Goal: Task Accomplishment & Management: Complete application form

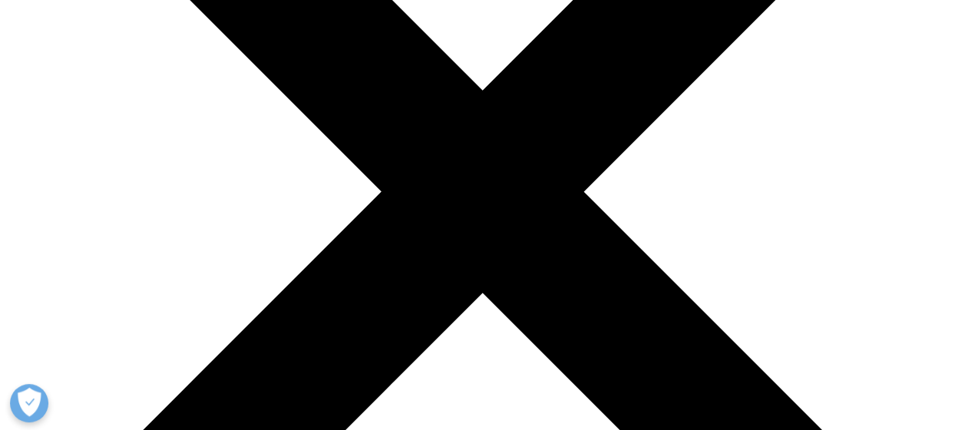
scroll to position [461, 0]
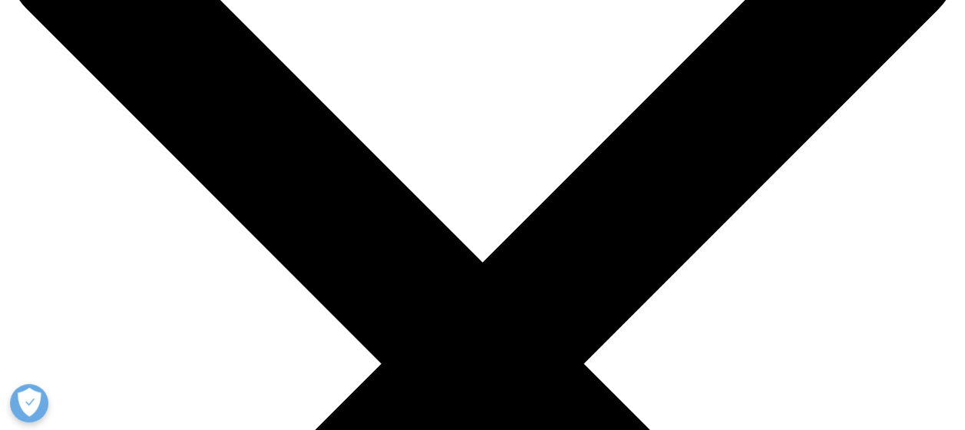
scroll to position [154, 0]
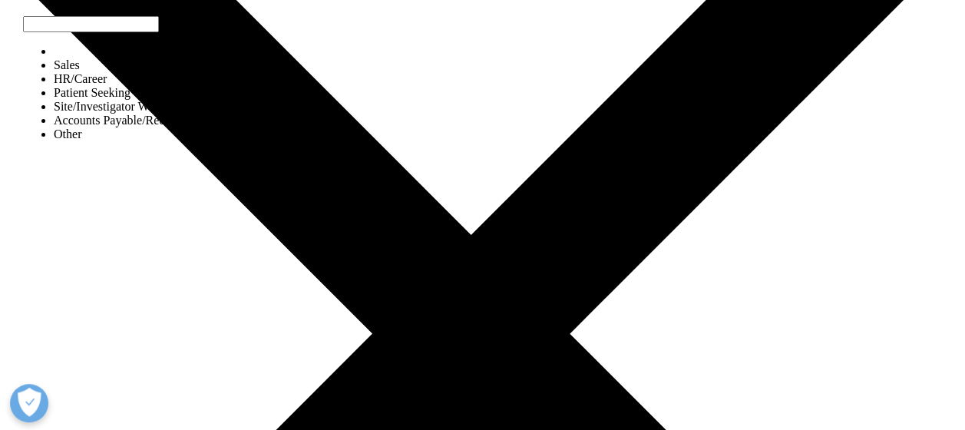
select select "Sales"
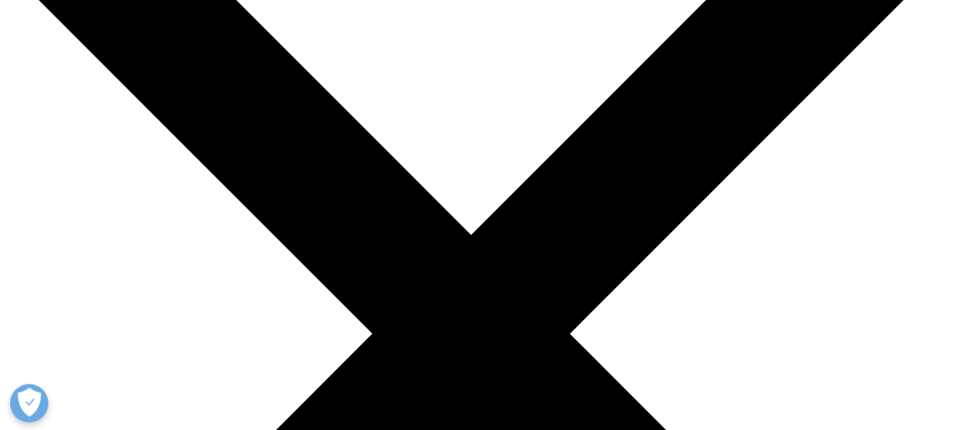
type input "[PERSON_NAME]"
type input "Schaeken"
type input "Stategic manager"
type input "[PERSON_NAME]"
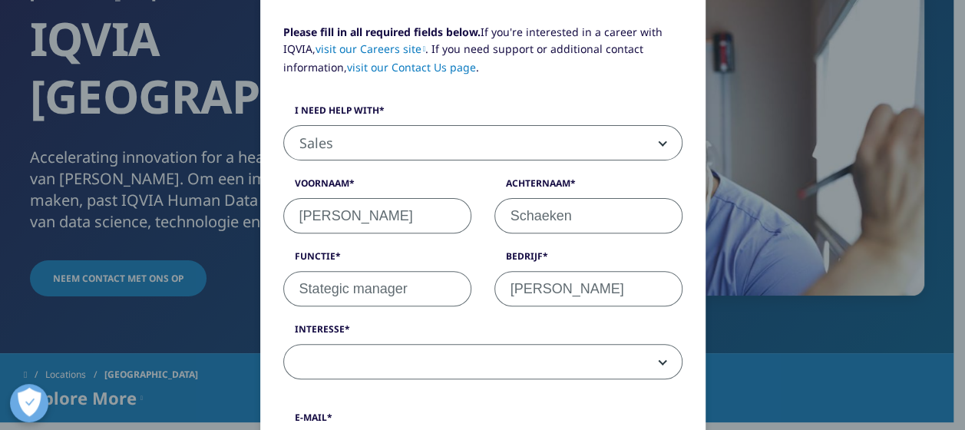
click at [666, 352] on span at bounding box center [483, 362] width 398 height 35
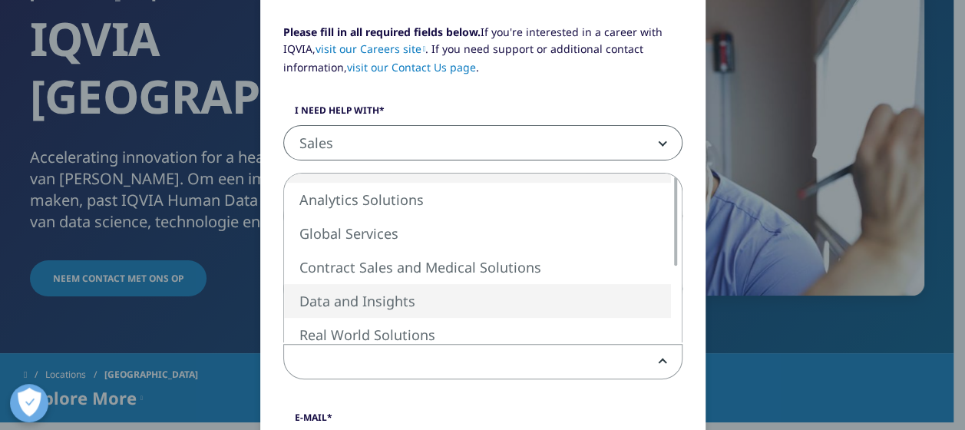
select select "Data and Insights"
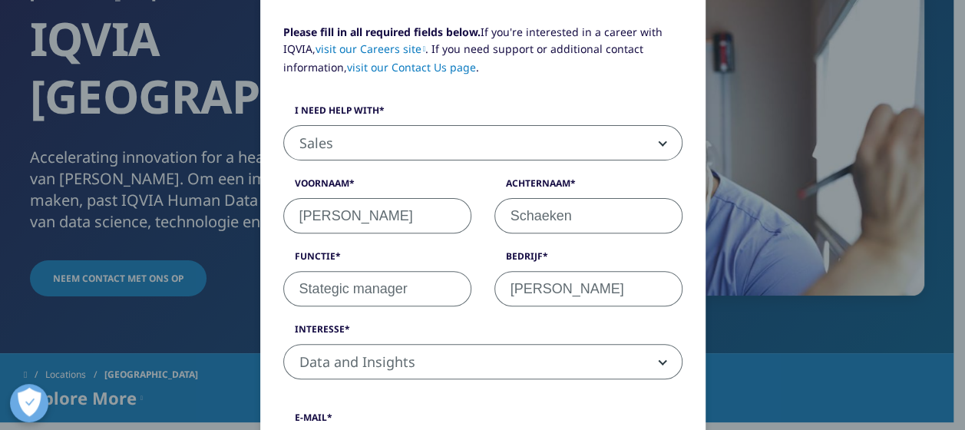
scroll to position [307, 0]
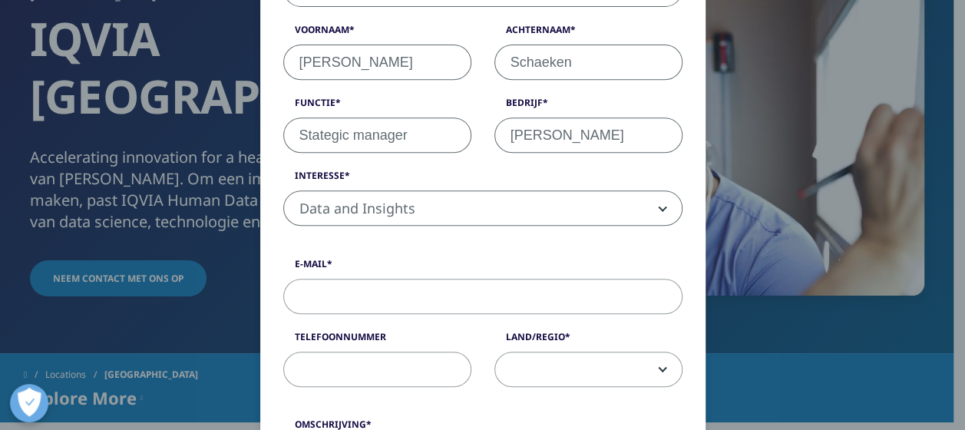
click at [537, 296] on input "E-mail" at bounding box center [482, 296] width 399 height 35
type input "[PERSON_NAME][EMAIL_ADDRESS][DOMAIN_NAME]"
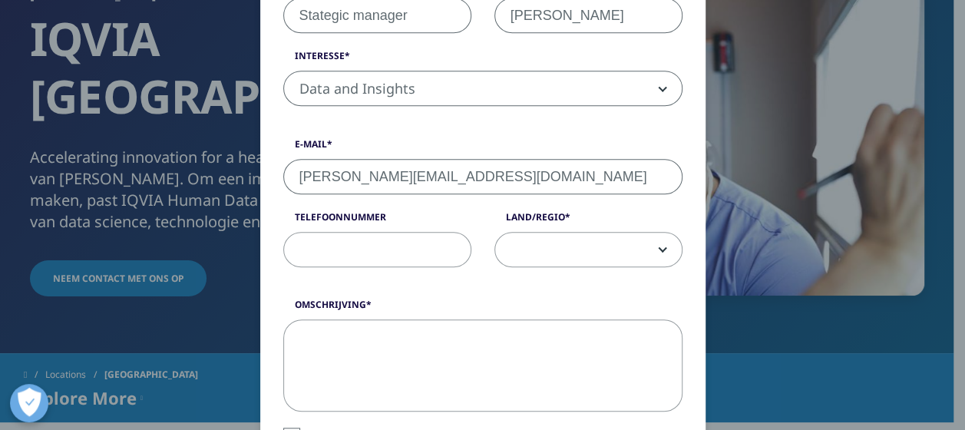
scroll to position [461, 0]
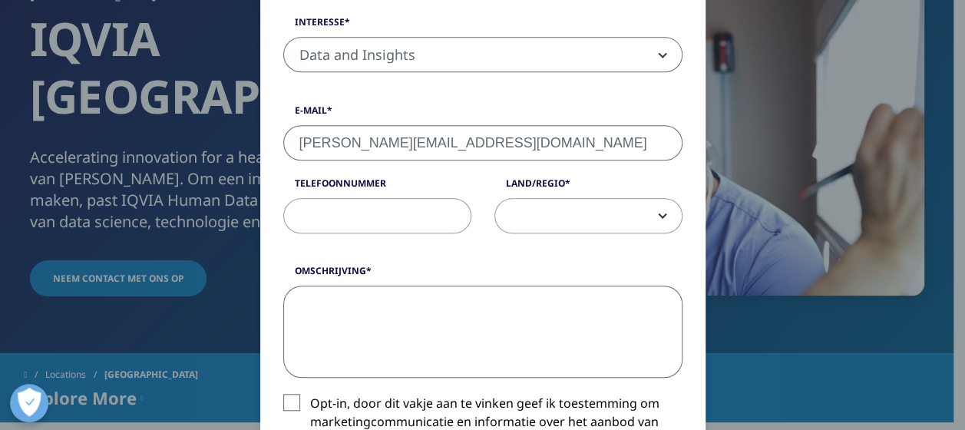
click at [378, 316] on textarea "Omschrijving" at bounding box center [482, 332] width 399 height 92
click at [620, 324] on textarea "Omschrijving" at bounding box center [482, 332] width 399 height 92
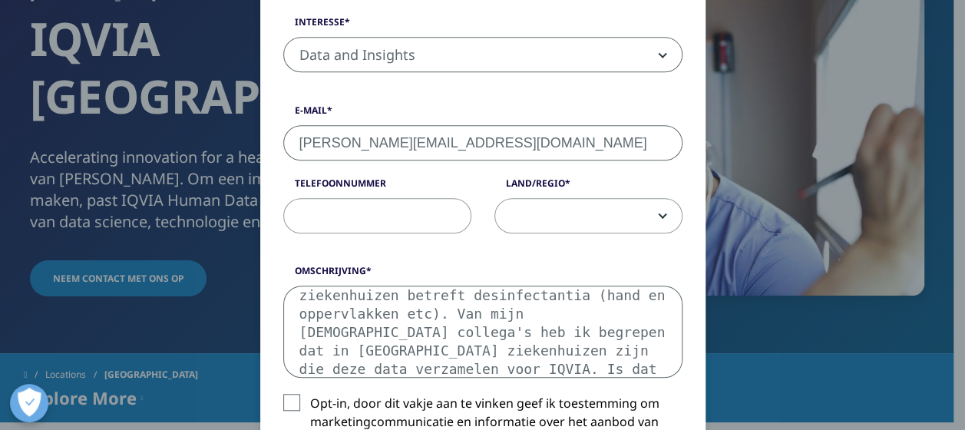
scroll to position [63, 0]
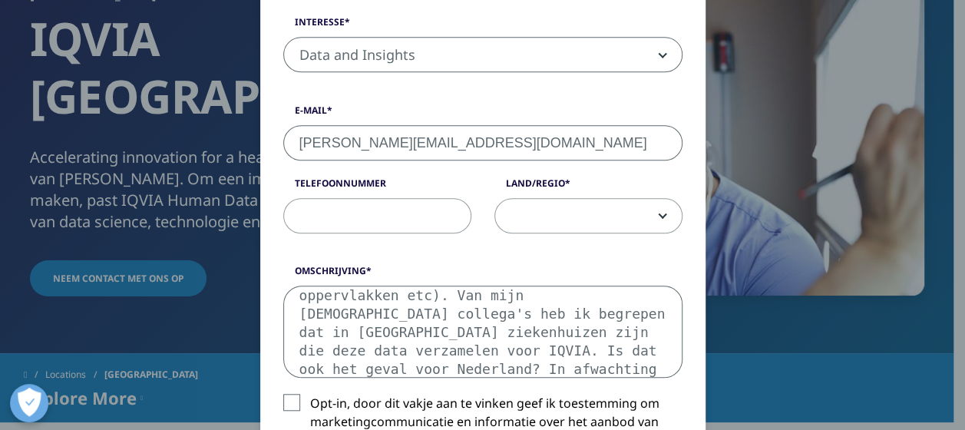
type textarea "Beste heer/mevrouw, Ik ben op zoek naar marketdata voor ziekenhuizen betreft de…"
click at [661, 223] on span at bounding box center [588, 216] width 187 height 35
click at [610, 218] on span at bounding box center [588, 216] width 187 height 35
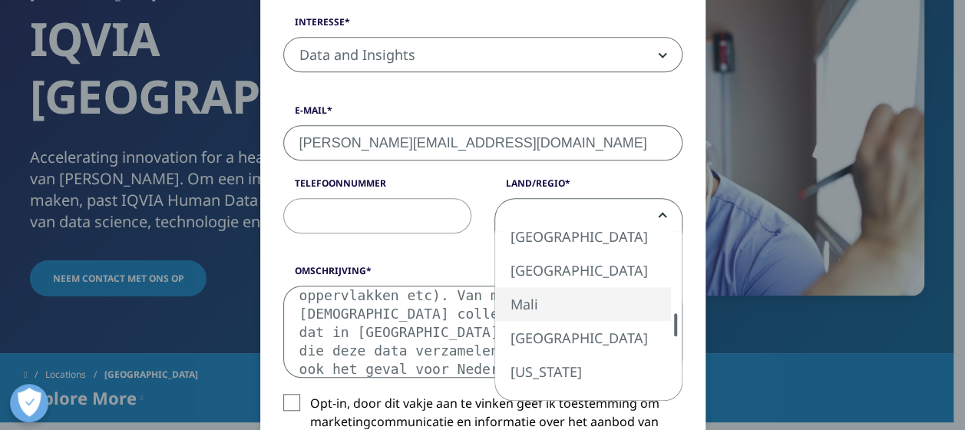
click at [659, 321] on div "[GEOGRAPHIC_DATA] [GEOGRAPHIC_DATA] [GEOGRAPHIC_DATA] [GEOGRAPHIC_DATA] [GEOGRA…" at bounding box center [588, 315] width 187 height 169
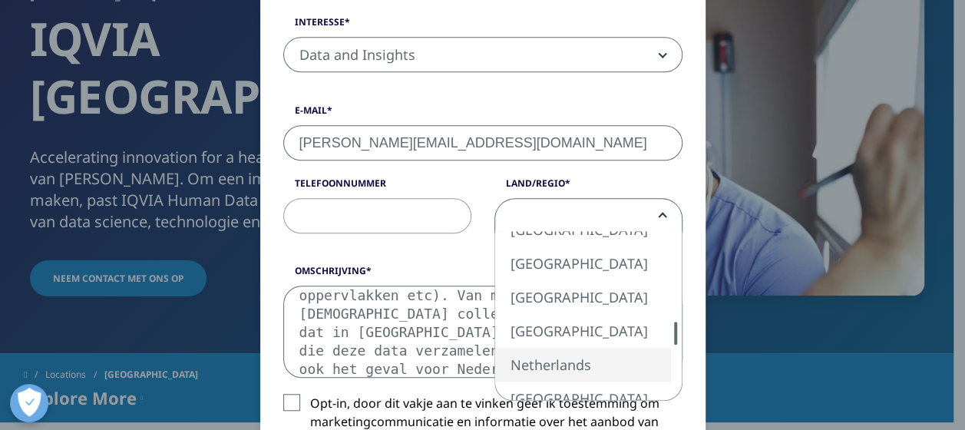
select select "Netherlands"
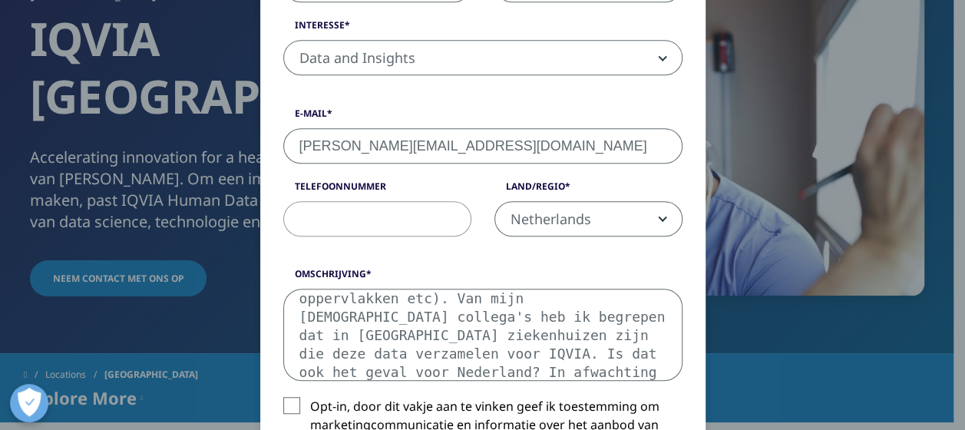
scroll to position [537, 0]
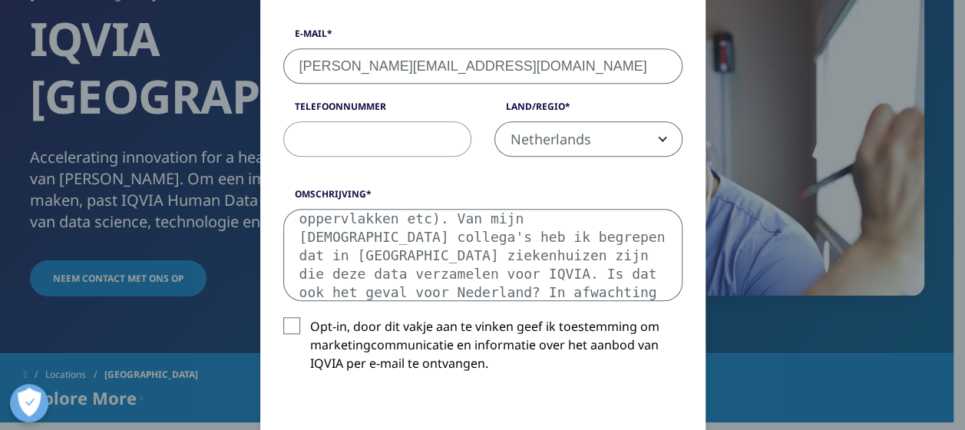
click at [401, 266] on textarea "Beste heer/mevrouw, Ik ben op zoek naar marketdata voor ziekenhuizen betreft de…" at bounding box center [482, 255] width 399 height 92
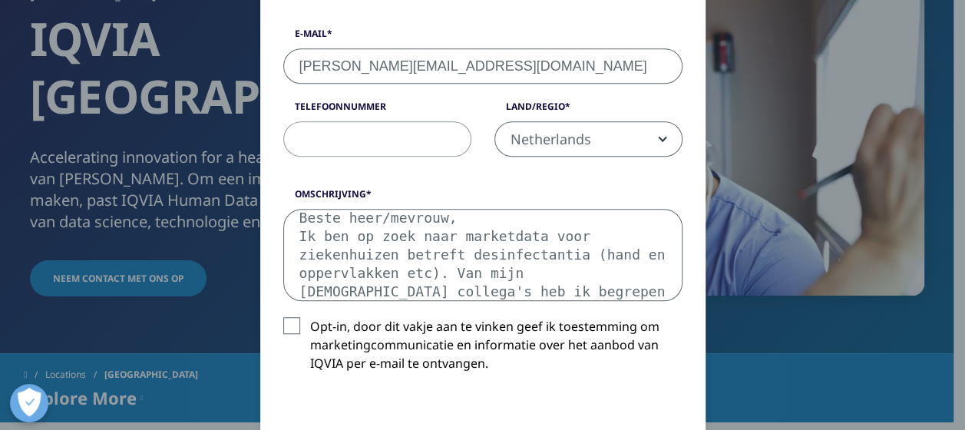
click at [658, 233] on textarea "Beste heer/mevrouw, Ik ben op zoek naar marketdata voor ziekenhuizen betreft de…" at bounding box center [482, 255] width 399 height 92
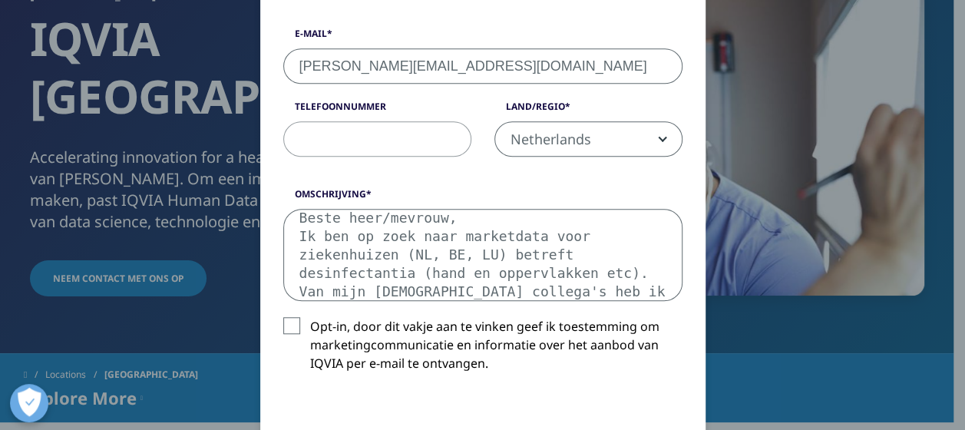
click at [387, 273] on textarea "Beste heer/mevrouw, Ik ben op zoek naar marketdata voor ziekenhuizen (NL, BE, L…" at bounding box center [482, 255] width 399 height 92
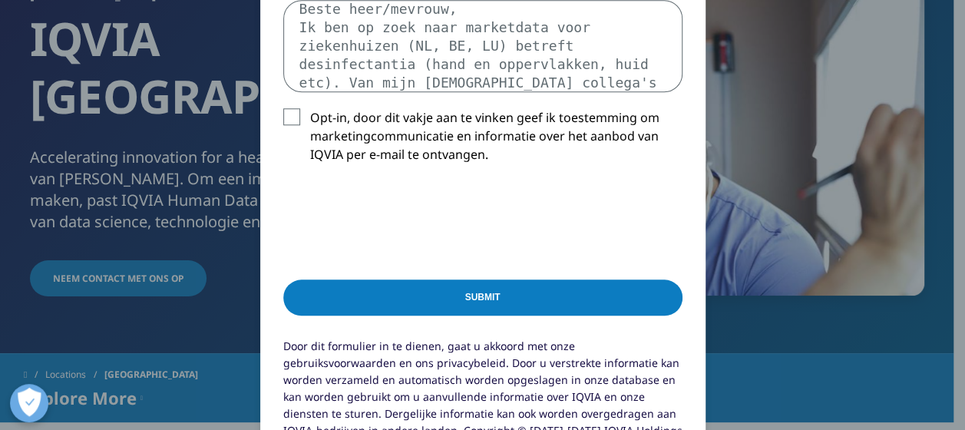
scroll to position [768, 0]
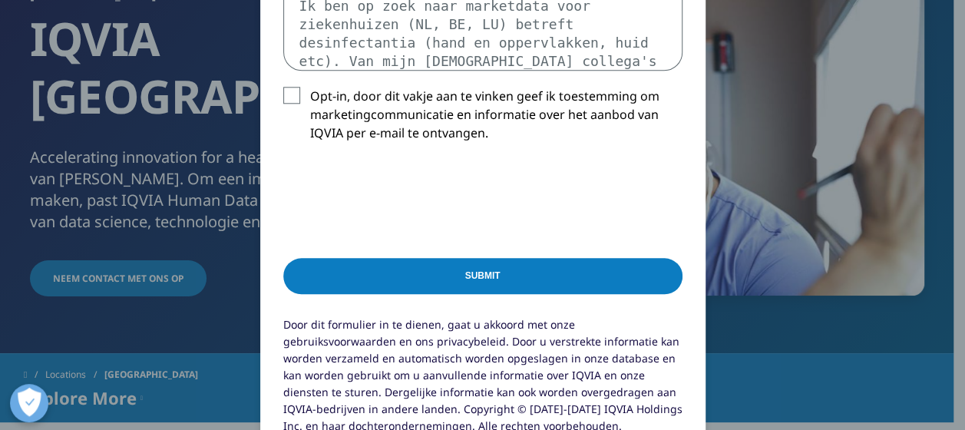
type textarea "Beste heer/mevrouw, Ik ben op zoek naar marketdata voor ziekenhuizen (NL, BE, L…"
click at [395, 266] on input "Submit" at bounding box center [482, 276] width 399 height 36
click at [284, 96] on label "Opt-in, door dit vakje aan te vinken geef ik toestemming om marketingcommunicat…" at bounding box center [482, 119] width 399 height 64
click at [310, 87] on input "Opt-in, door dit vakje aan te vinken geef ik toestemming om marketingcommunicat…" at bounding box center [310, 87] width 0 height 0
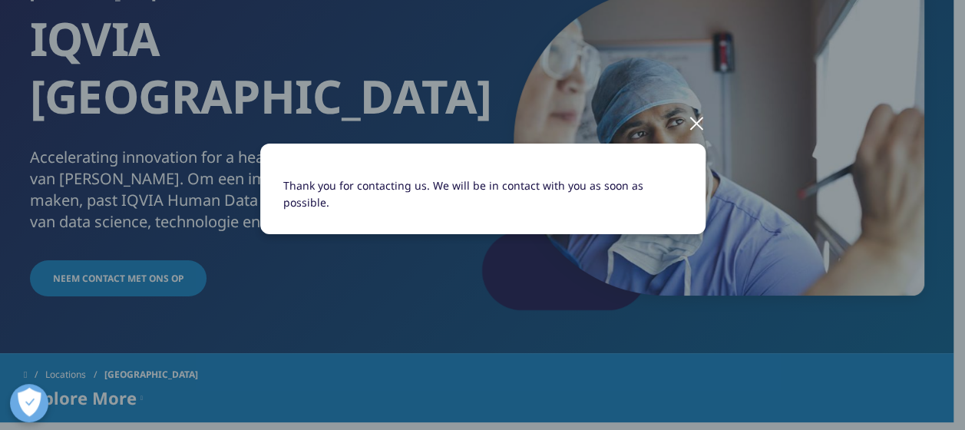
click at [701, 123] on div at bounding box center [697, 122] width 18 height 42
